Goal: Task Accomplishment & Management: Manage account settings

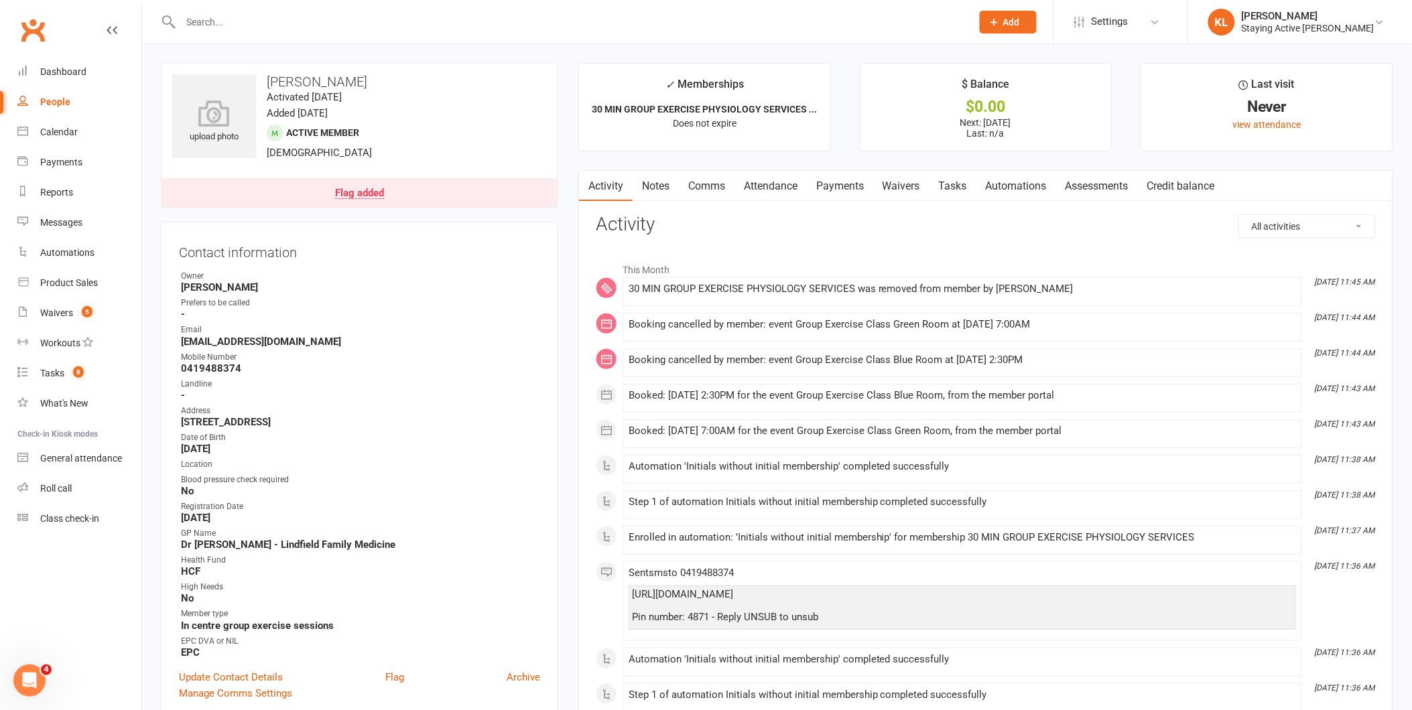
drag, startPoint x: 386, startPoint y: 420, endPoint x: 305, endPoint y: 424, distance: 81.2
click at [305, 424] on strong "47 Barrie Street Killara New South Wales 2071" at bounding box center [360, 422] width 359 height 12
click at [307, 423] on strong "47 Barrie Street Killara New South Wales 2071" at bounding box center [360, 422] width 359 height 12
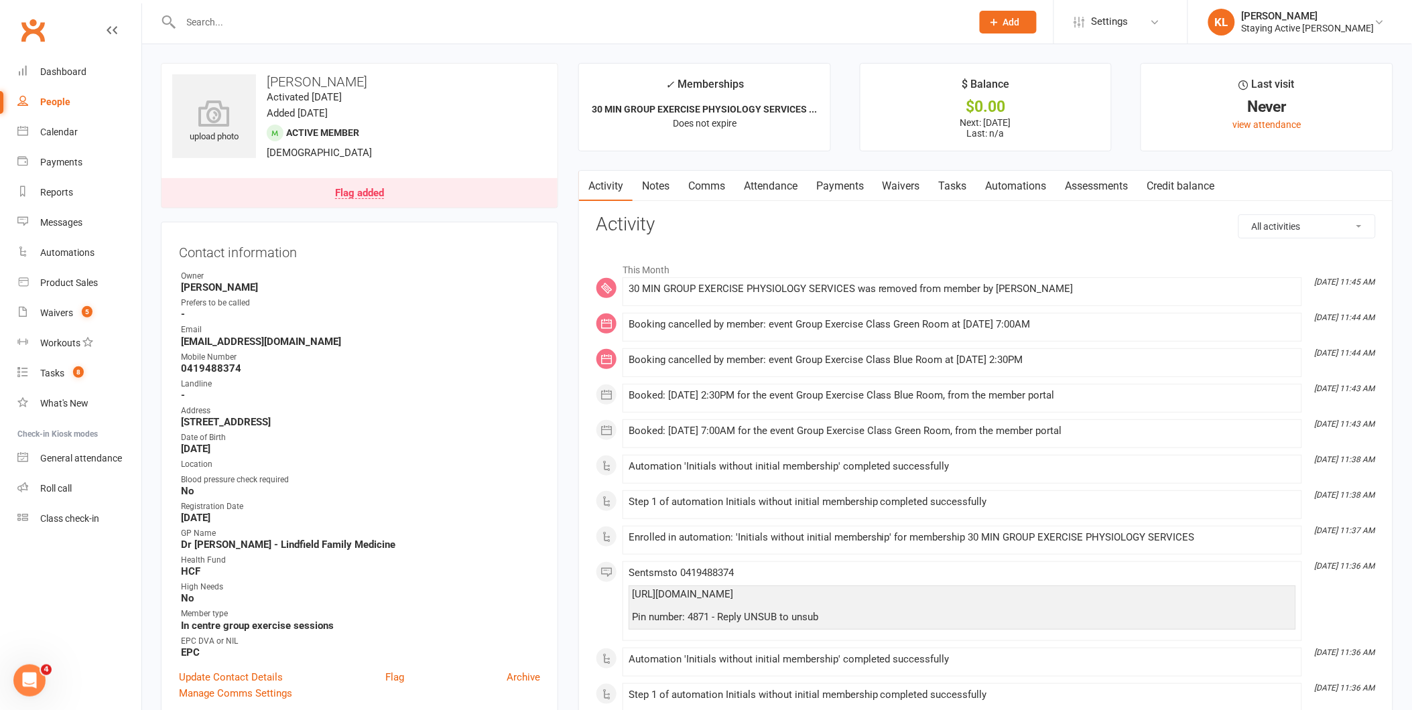
click at [891, 188] on link "Waivers" at bounding box center [901, 186] width 56 height 31
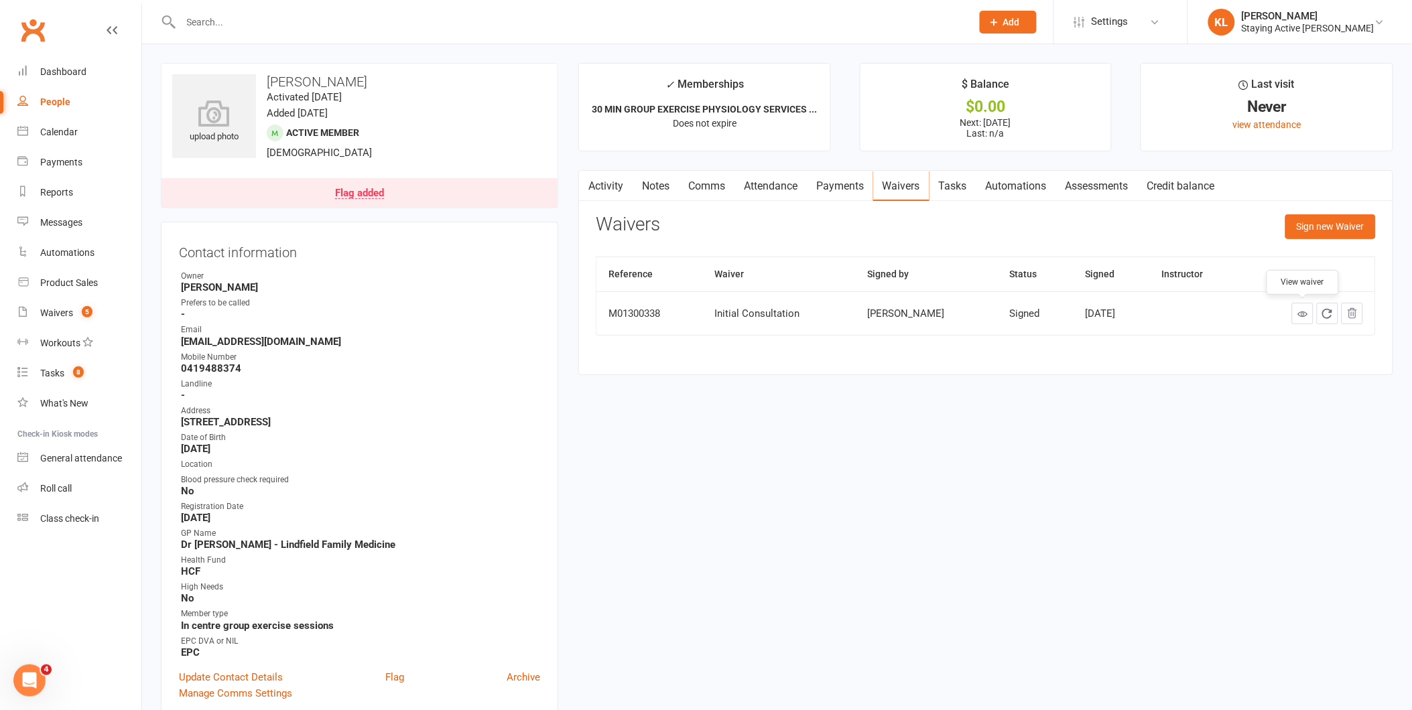
click at [1305, 320] on link at bounding box center [1302, 313] width 21 height 21
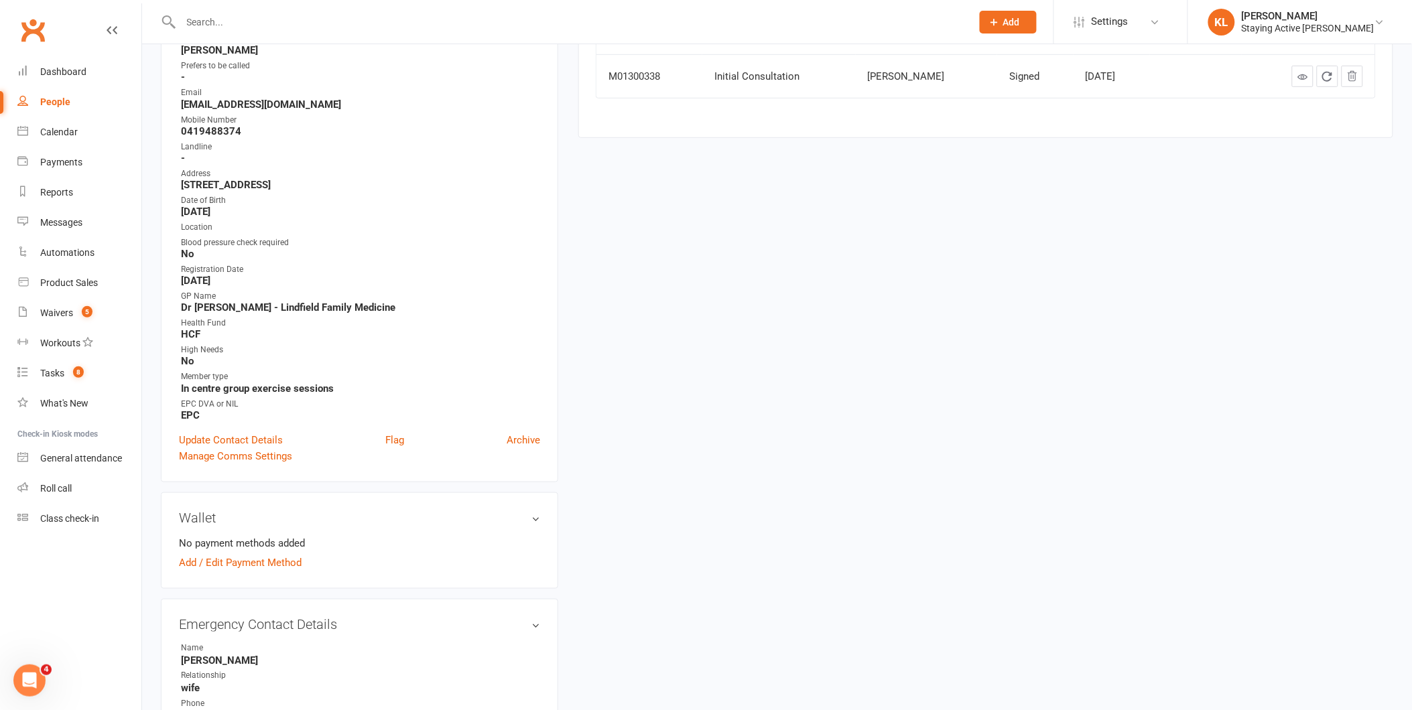
scroll to position [298, 0]
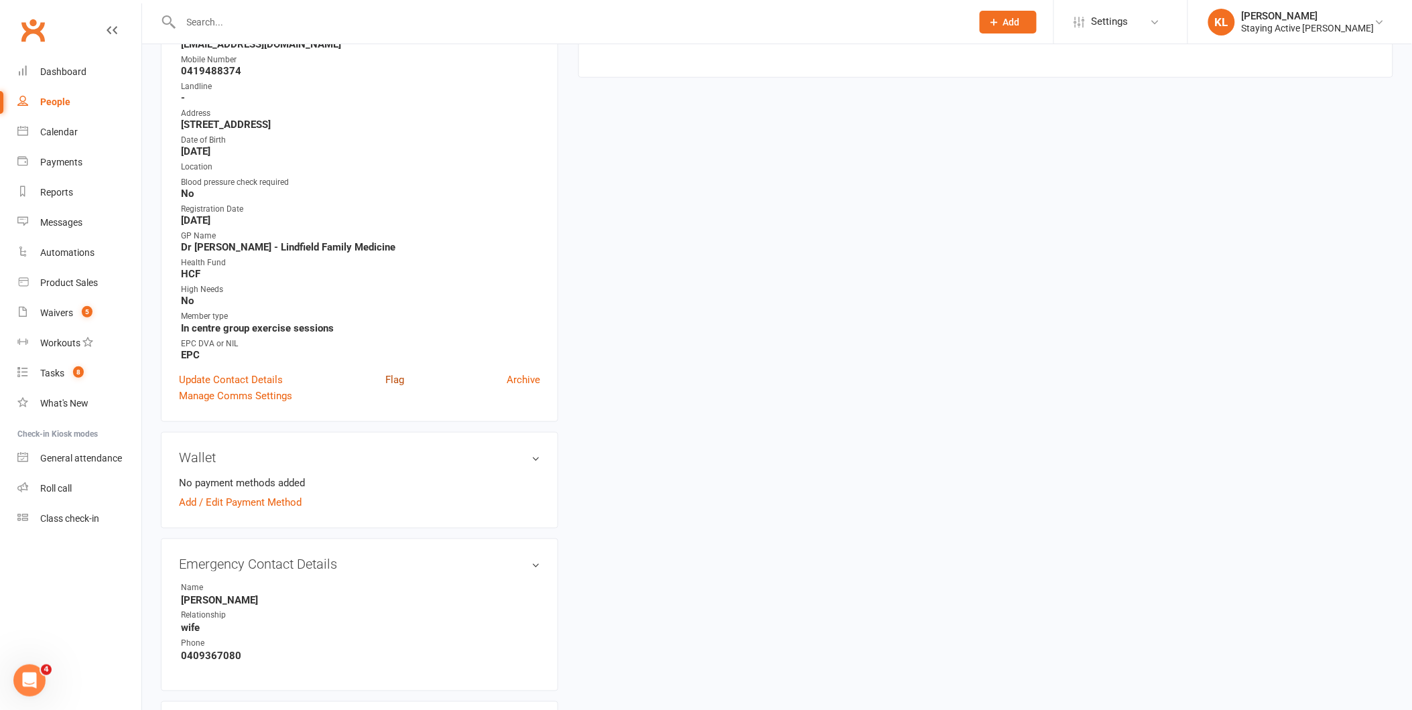
click at [399, 379] on link "Flag" at bounding box center [394, 380] width 19 height 16
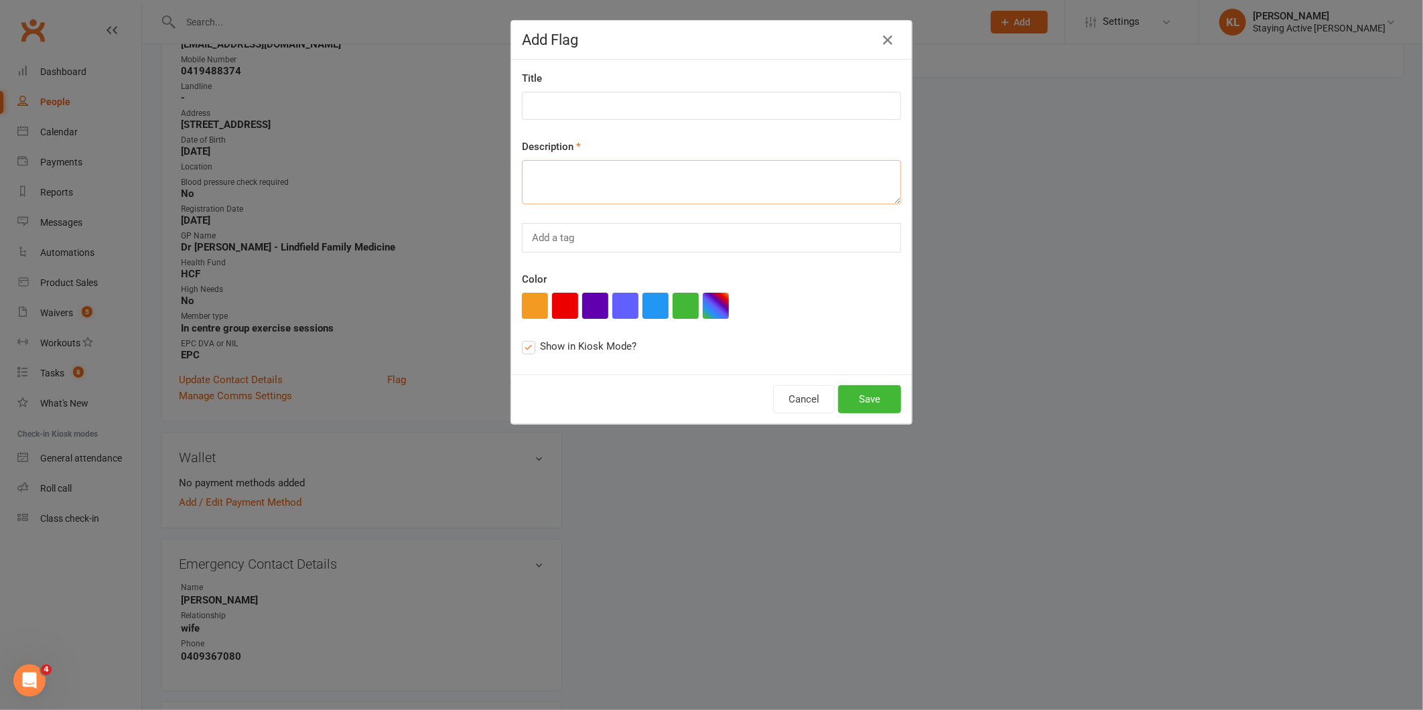
click at [559, 194] on textarea at bounding box center [711, 182] width 379 height 44
click at [553, 105] on input at bounding box center [711, 106] width 379 height 28
type input "Referral source"
click at [543, 194] on textarea at bounding box center [711, 182] width 379 height 44
type textarea "Check in"
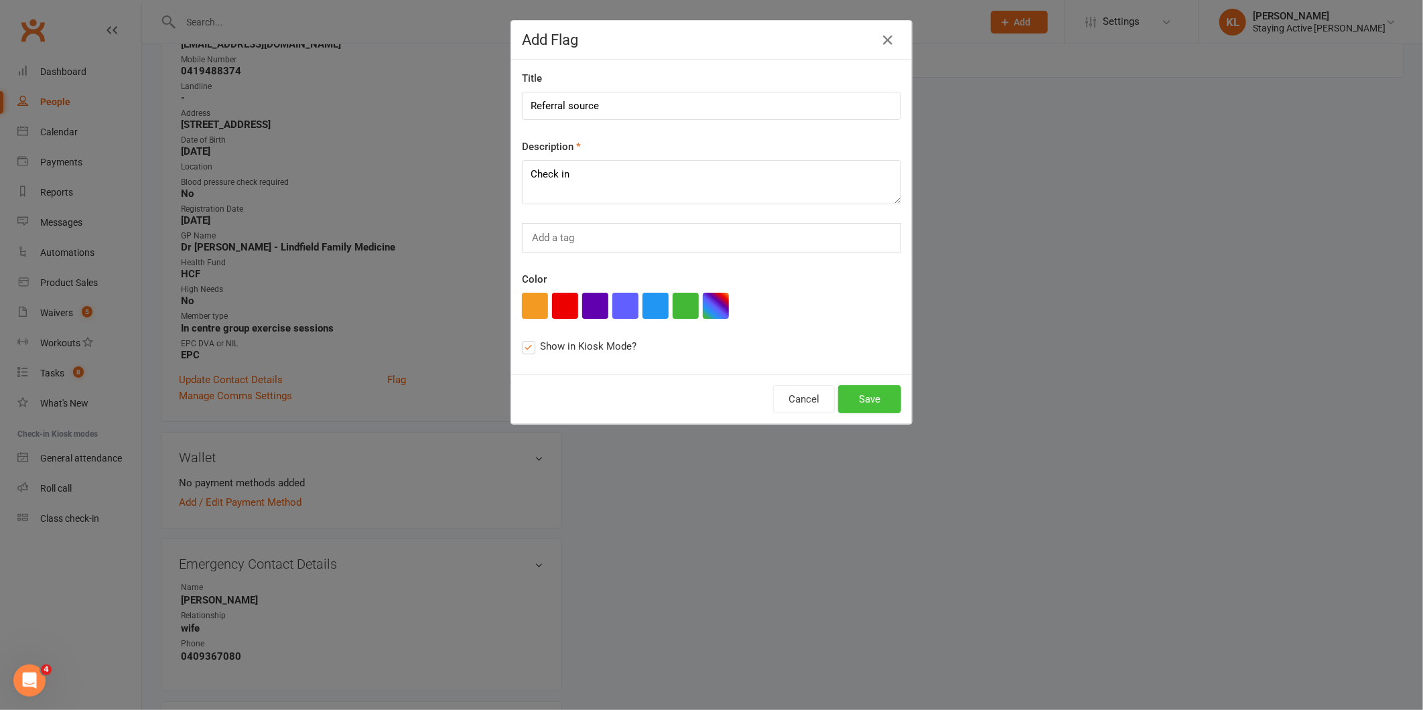
click at [862, 398] on button "Save" at bounding box center [869, 399] width 63 height 28
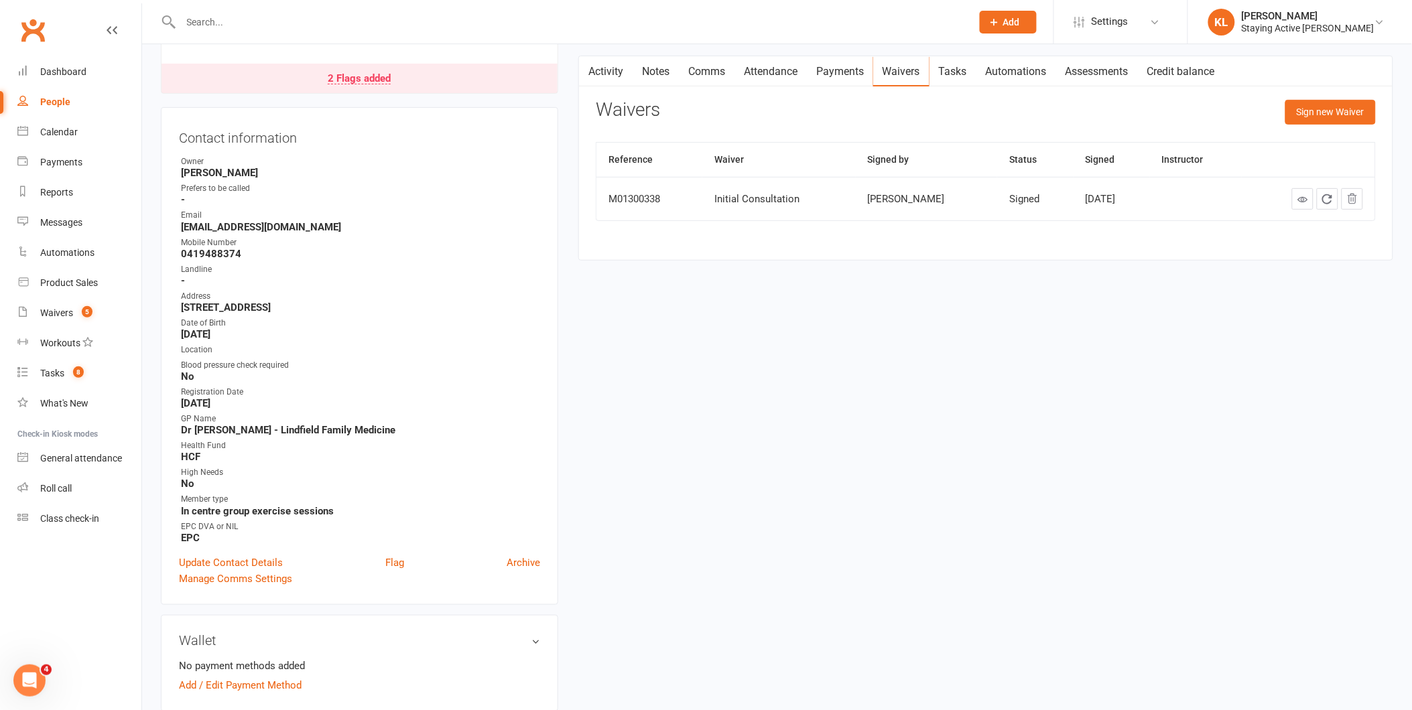
scroll to position [0, 0]
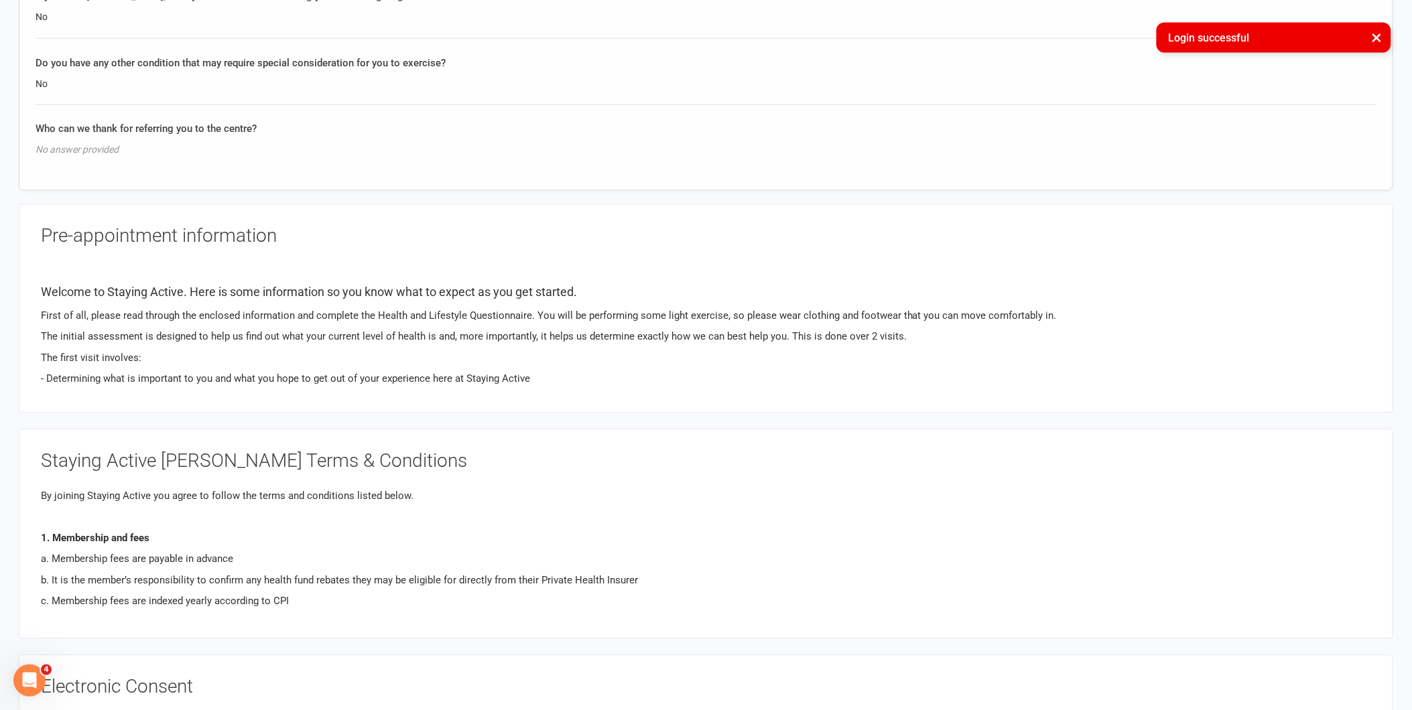
scroll to position [2457, 0]
